Goal: Task Accomplishment & Management: Use online tool/utility

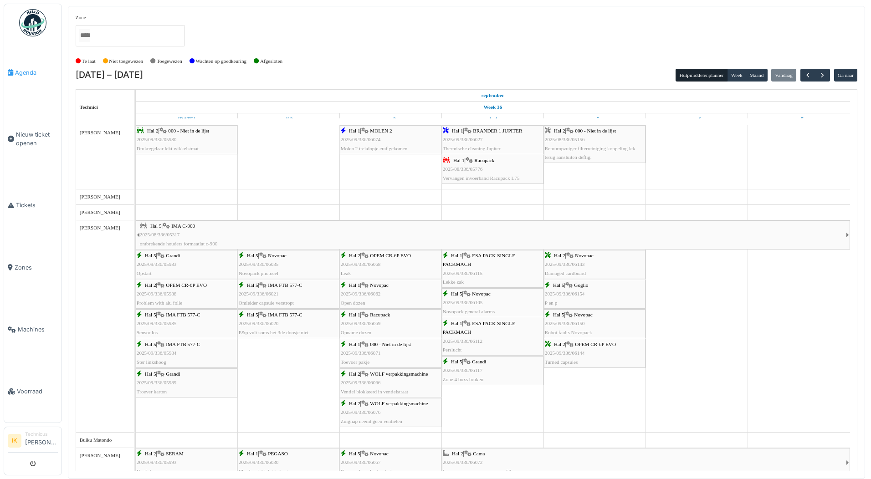
click at [24, 71] on span "Agenda" at bounding box center [36, 72] width 43 height 9
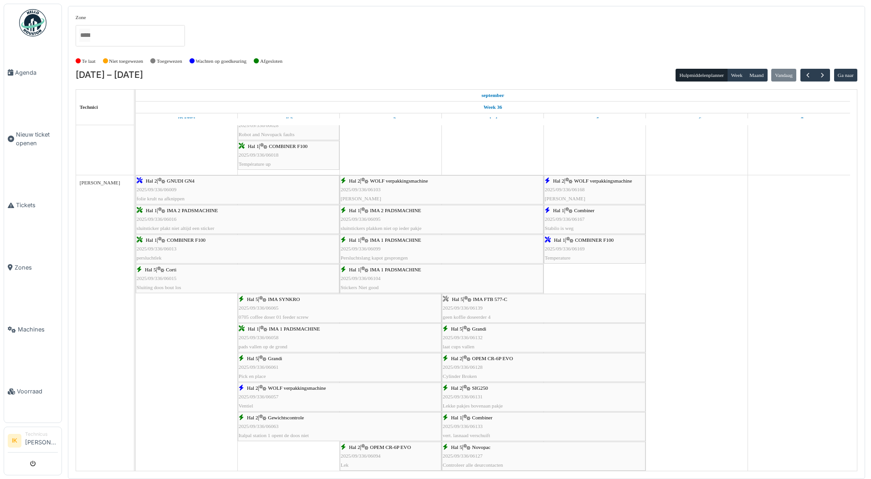
scroll to position [410, 0]
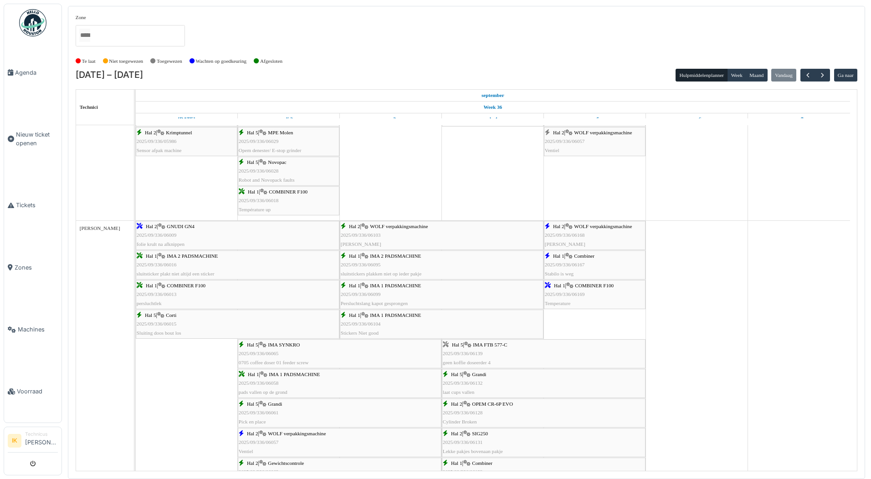
click at [591, 231] on div "Hal 2 | WOLF verpakkingsmachine 2025/09/336/06168 Geen koffie" at bounding box center [595, 235] width 100 height 26
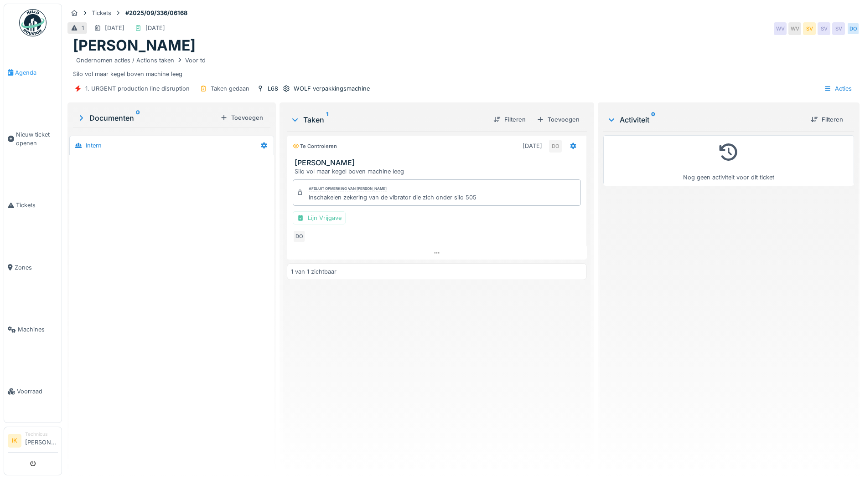
click at [28, 70] on span "Agenda" at bounding box center [36, 72] width 43 height 9
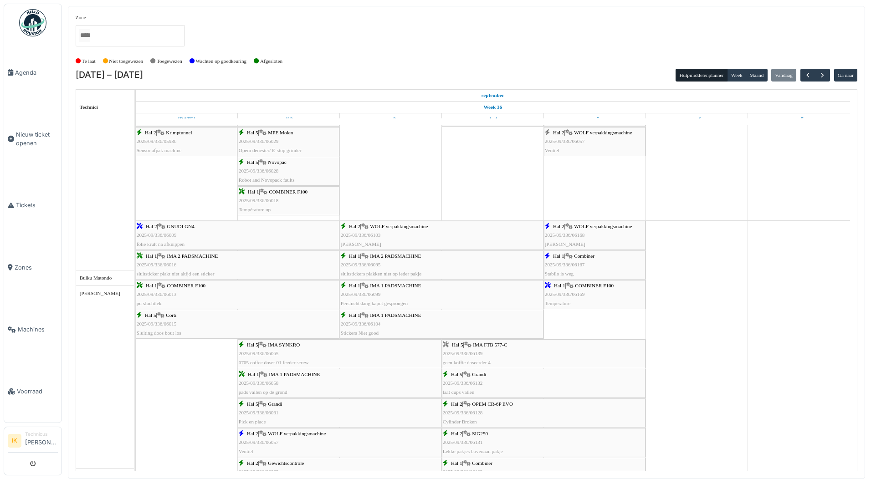
scroll to position [410, 0]
click at [567, 264] on span "2025/09/336/06167" at bounding box center [565, 264] width 40 height 5
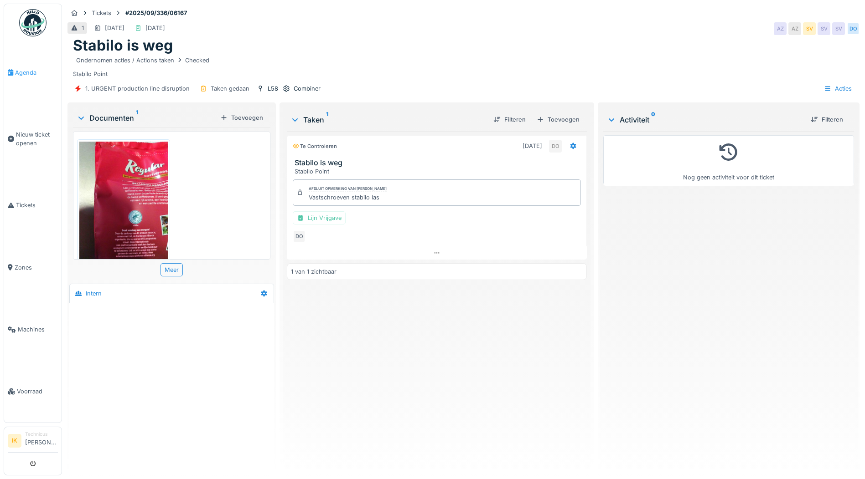
click at [21, 72] on span "Agenda" at bounding box center [36, 72] width 43 height 9
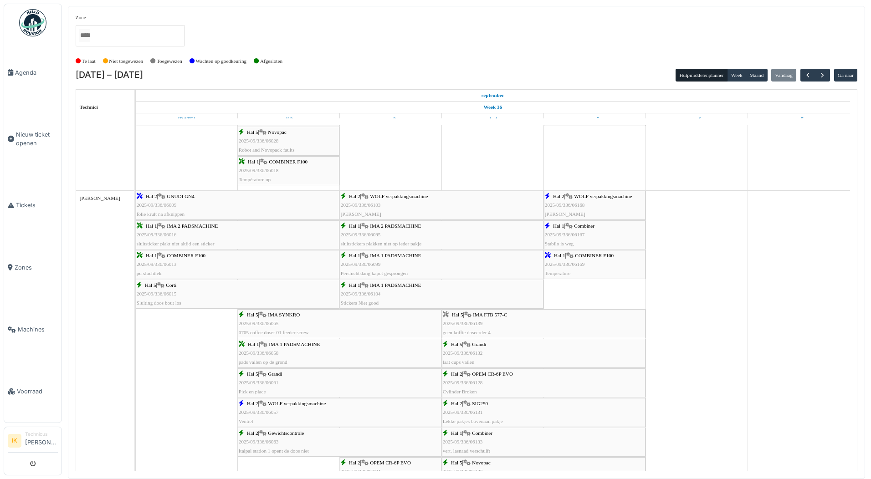
scroll to position [456, 0]
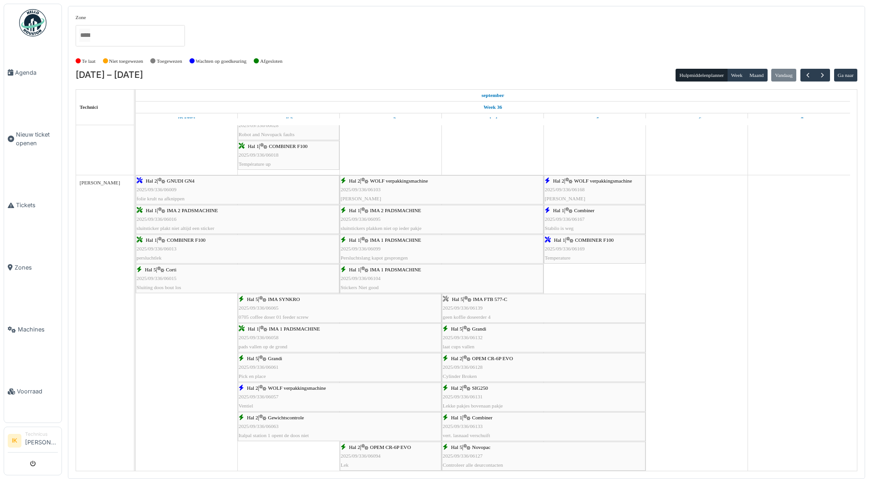
click at [580, 241] on span "COMBINER F100" at bounding box center [594, 239] width 39 height 5
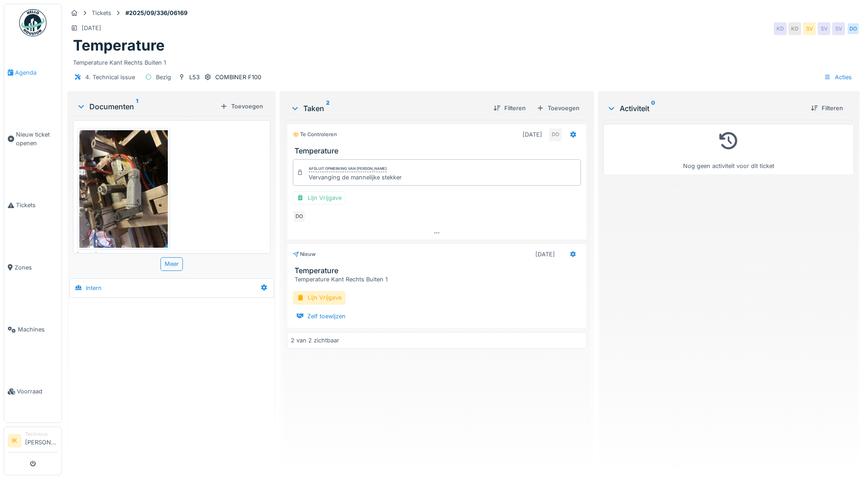
click at [25, 70] on span "Agenda" at bounding box center [36, 72] width 43 height 9
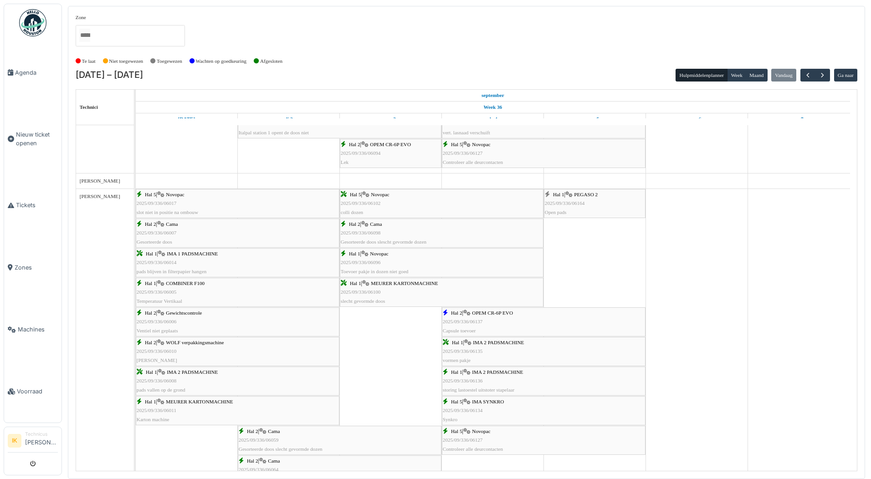
scroll to position [775, 0]
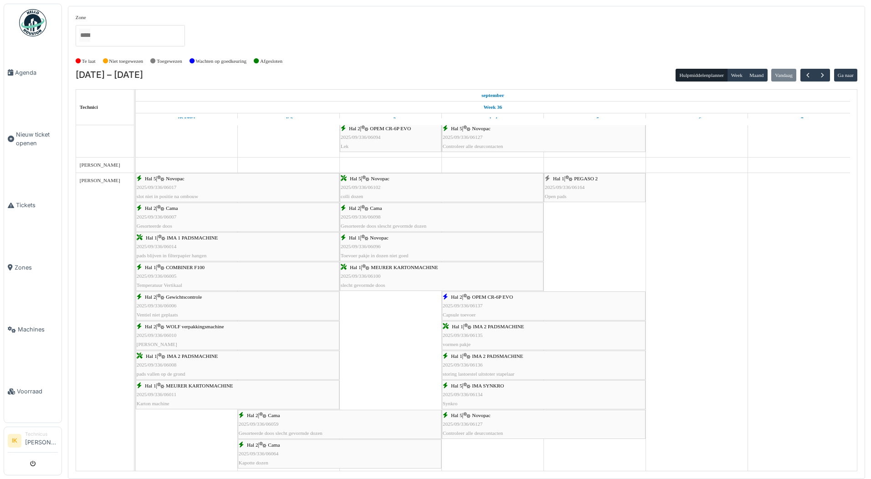
click at [568, 182] on icon at bounding box center [569, 179] width 7 height 6
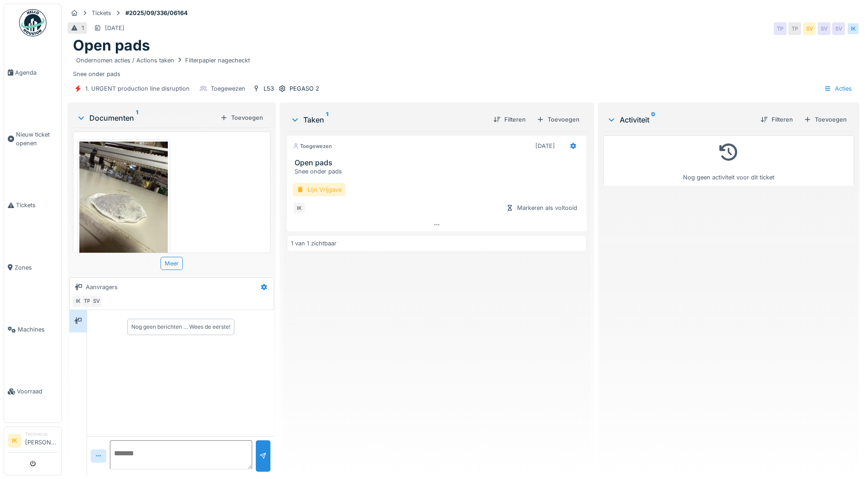
click at [323, 187] on div "Lijn Vrijgave" at bounding box center [319, 189] width 53 height 13
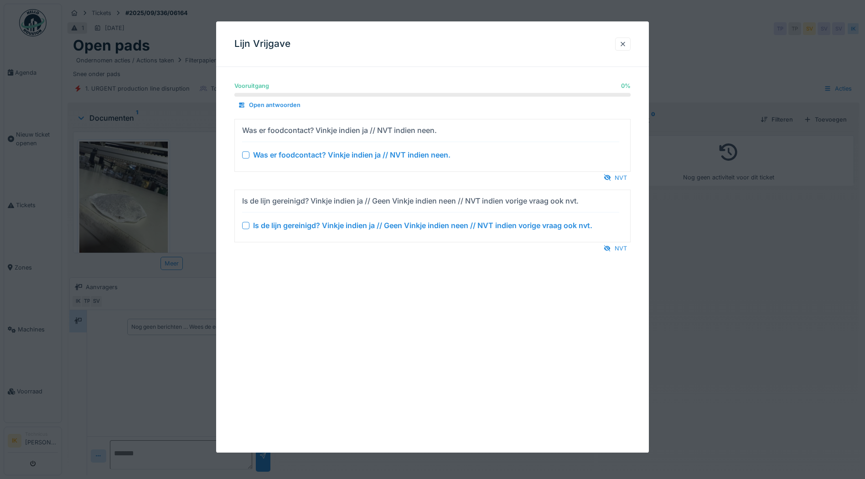
click at [246, 155] on div at bounding box center [245, 154] width 7 height 7
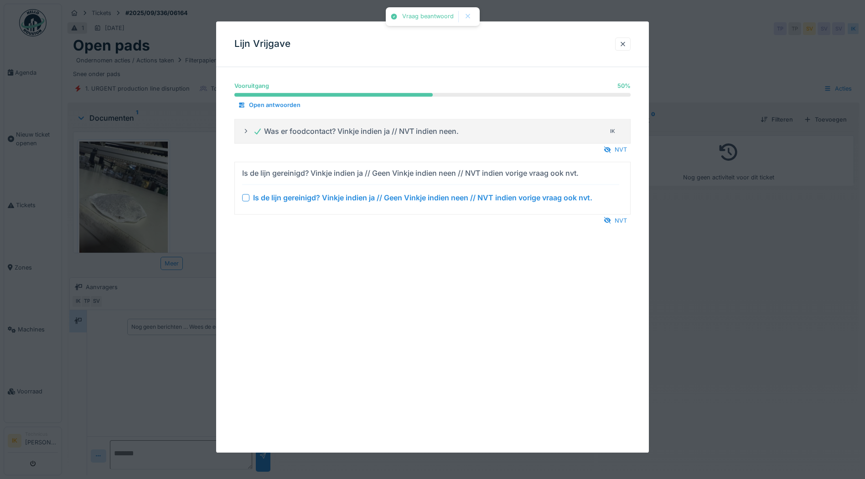
click at [244, 197] on div at bounding box center [245, 197] width 7 height 7
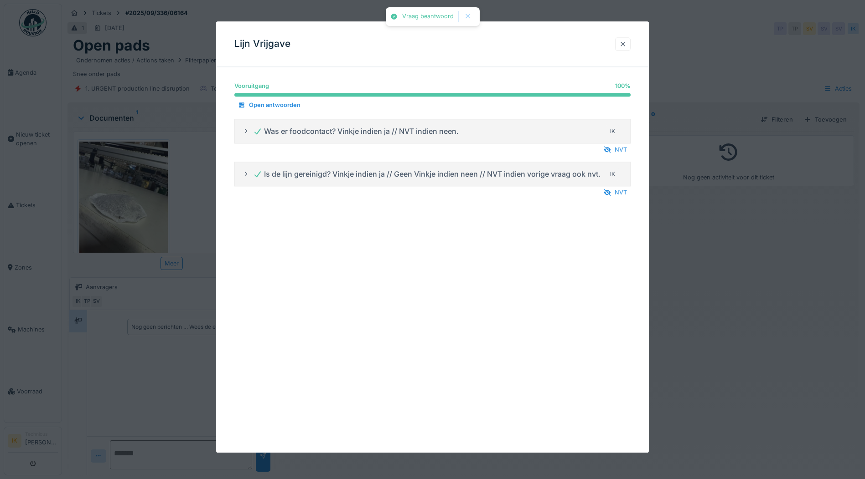
click at [620, 42] on div at bounding box center [622, 43] width 15 height 13
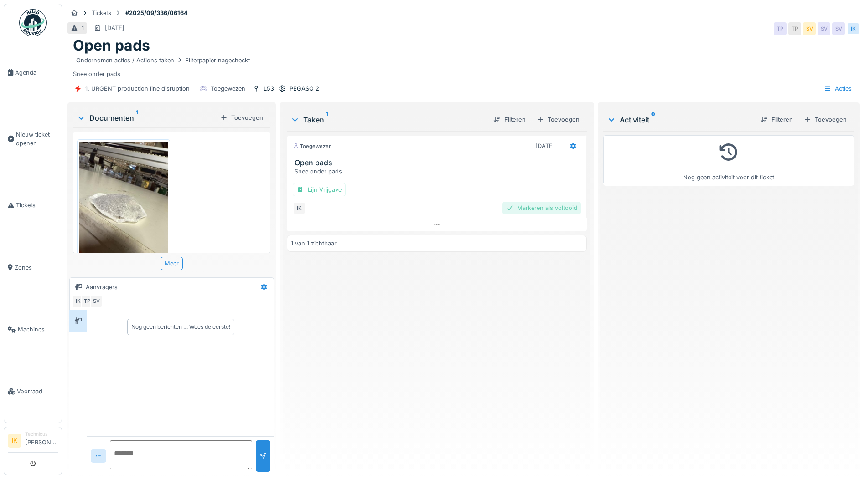
click at [529, 208] on div "Markeren als voltooid" at bounding box center [541, 208] width 78 height 12
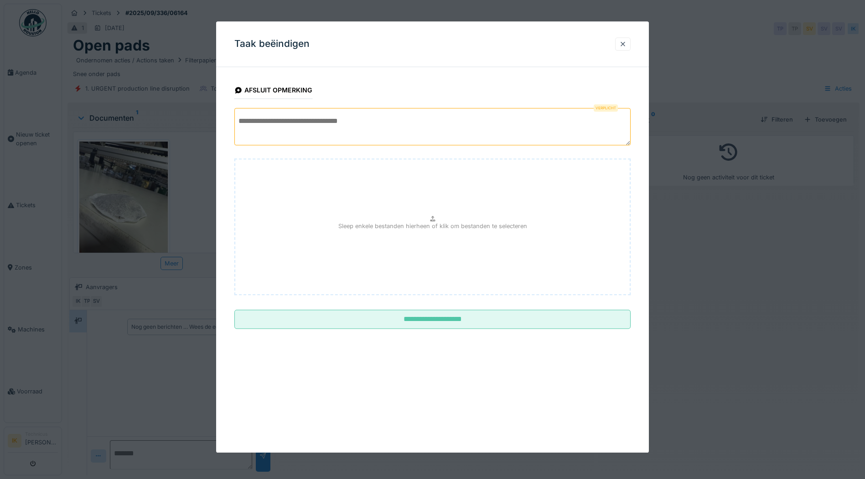
click at [281, 125] on textarea at bounding box center [432, 126] width 396 height 37
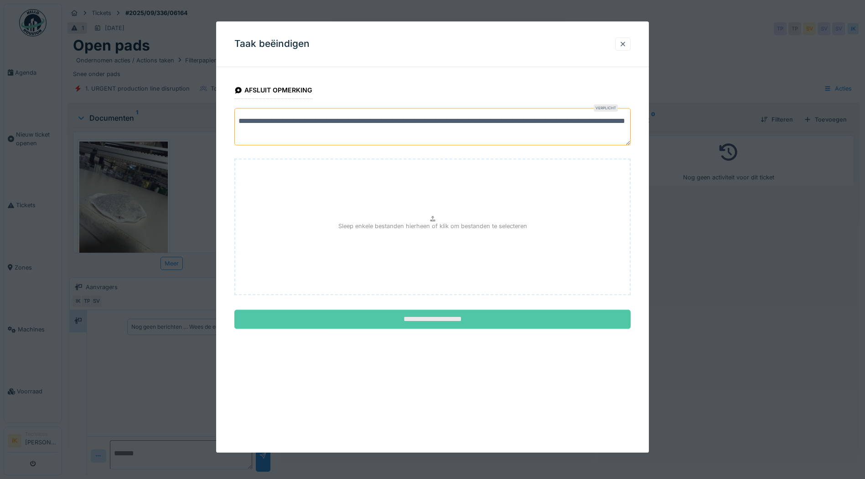
type textarea "**********"
click at [447, 316] on input "**********" at bounding box center [432, 319] width 396 height 19
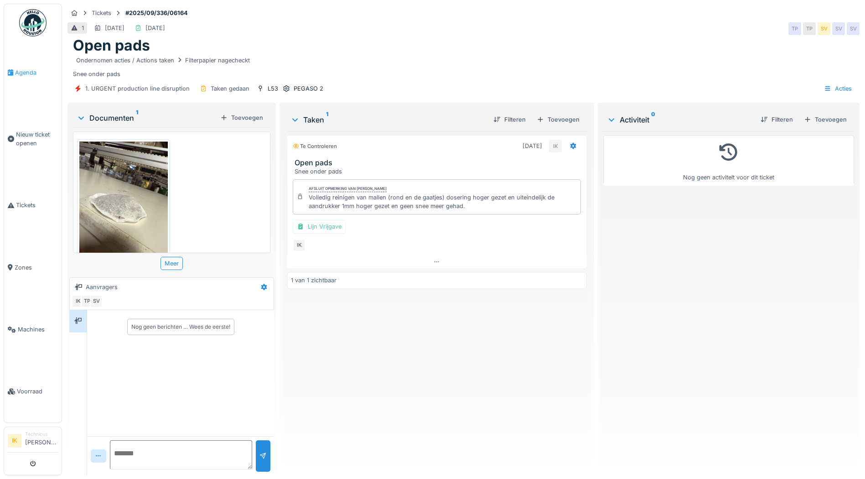
click at [25, 71] on span "Agenda" at bounding box center [36, 72] width 43 height 9
